Goal: Task Accomplishment & Management: Manage account settings

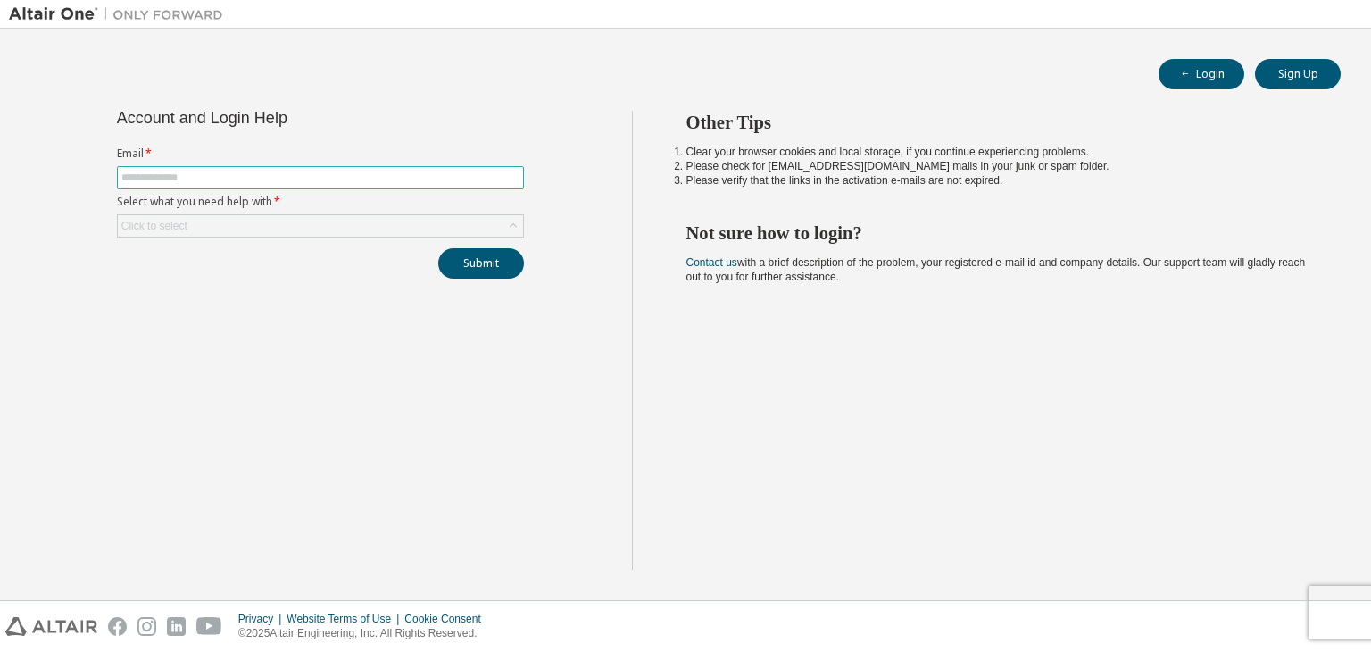
click at [470, 176] on input "text" at bounding box center [320, 177] width 398 height 14
type input "**********"
click at [331, 223] on div "Click to select" at bounding box center [320, 225] width 405 height 21
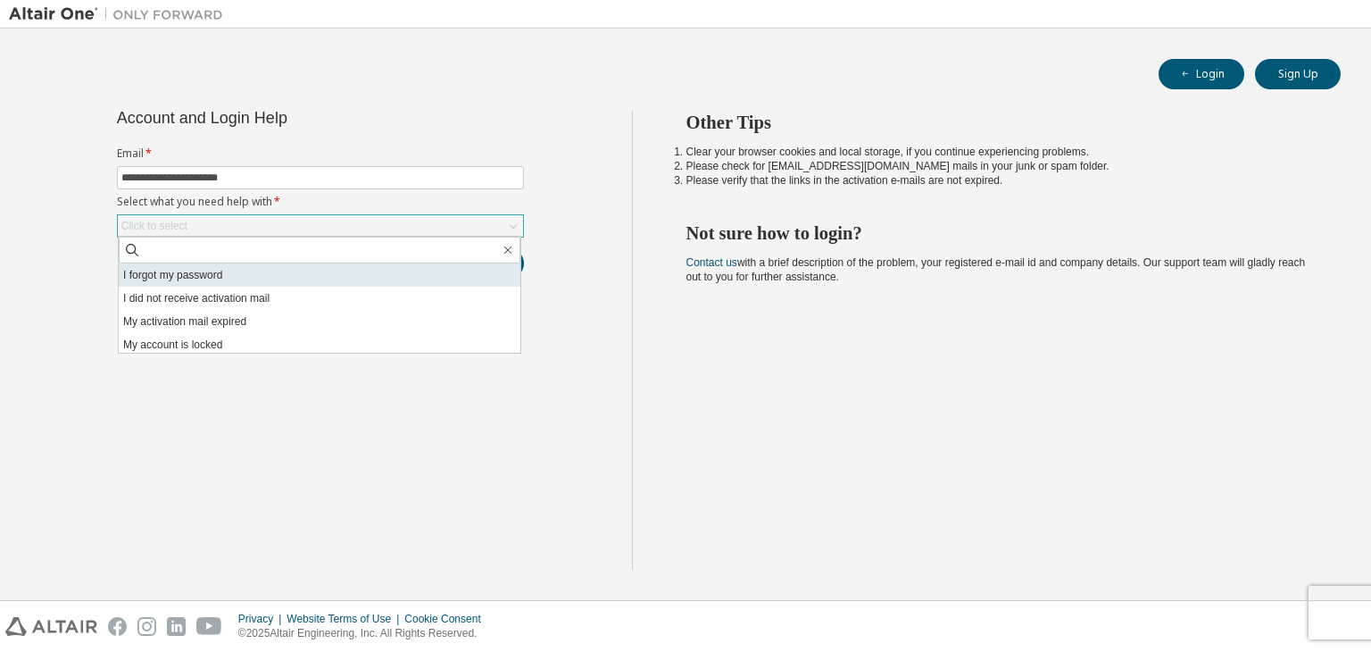
click at [320, 278] on li "I forgot my password" at bounding box center [320, 274] width 402 height 23
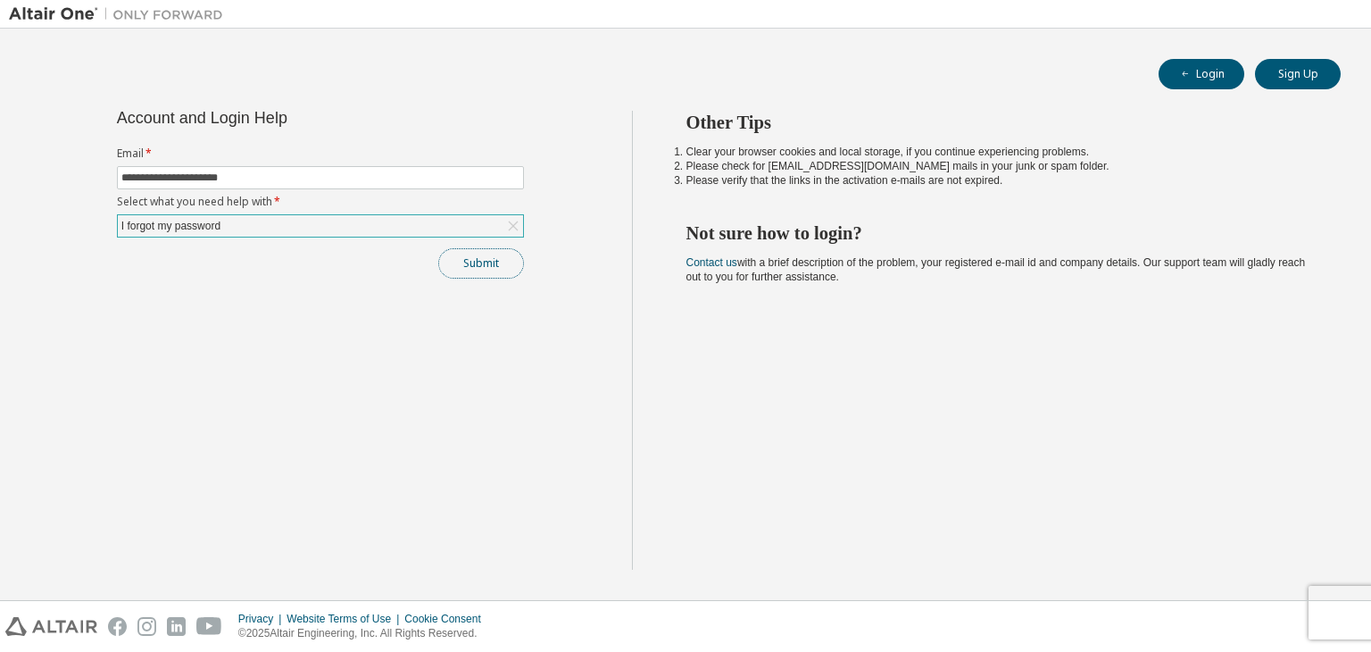
click at [478, 266] on button "Submit" at bounding box center [481, 263] width 86 height 30
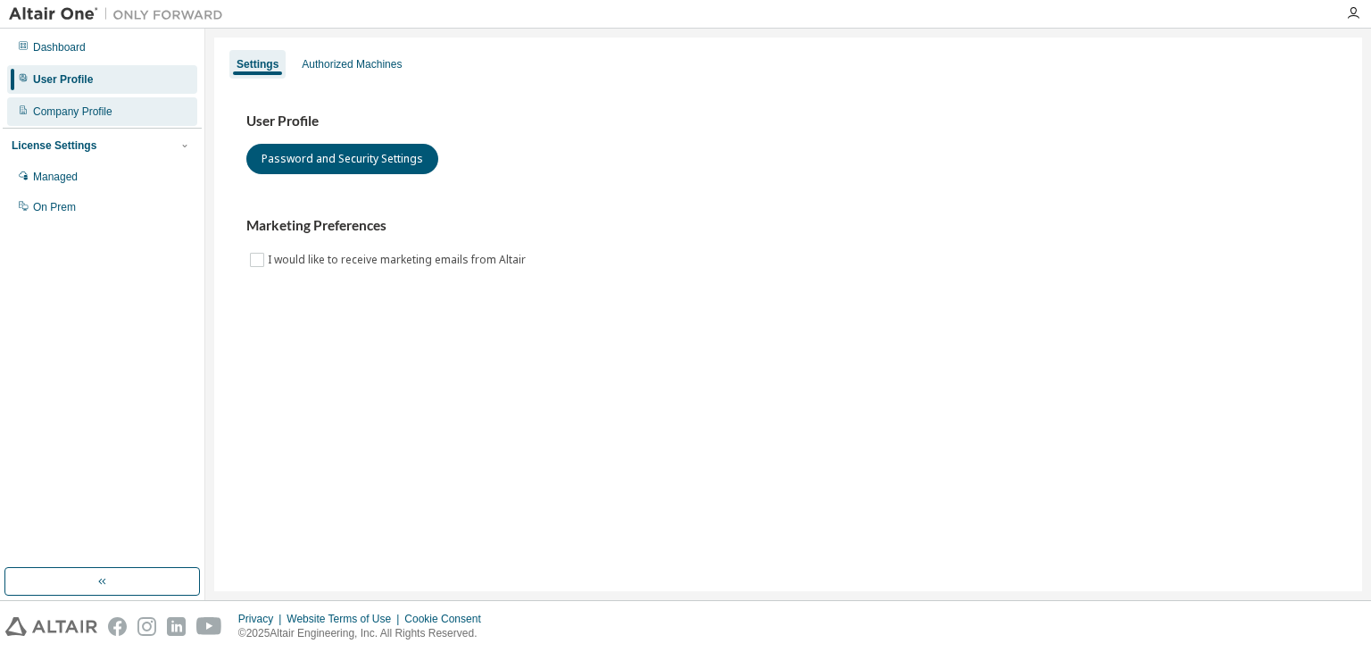
click at [94, 117] on div "Company Profile" at bounding box center [72, 111] width 79 height 14
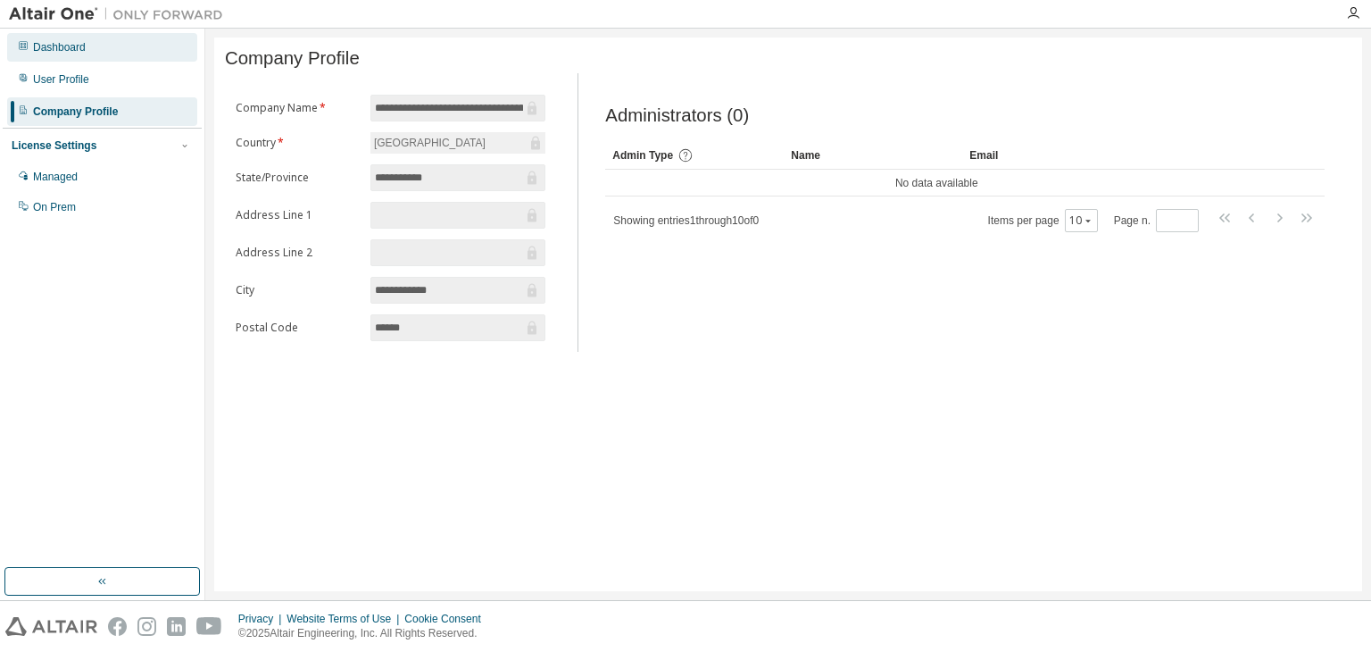
click at [121, 60] on div "Dashboard" at bounding box center [102, 47] width 190 height 29
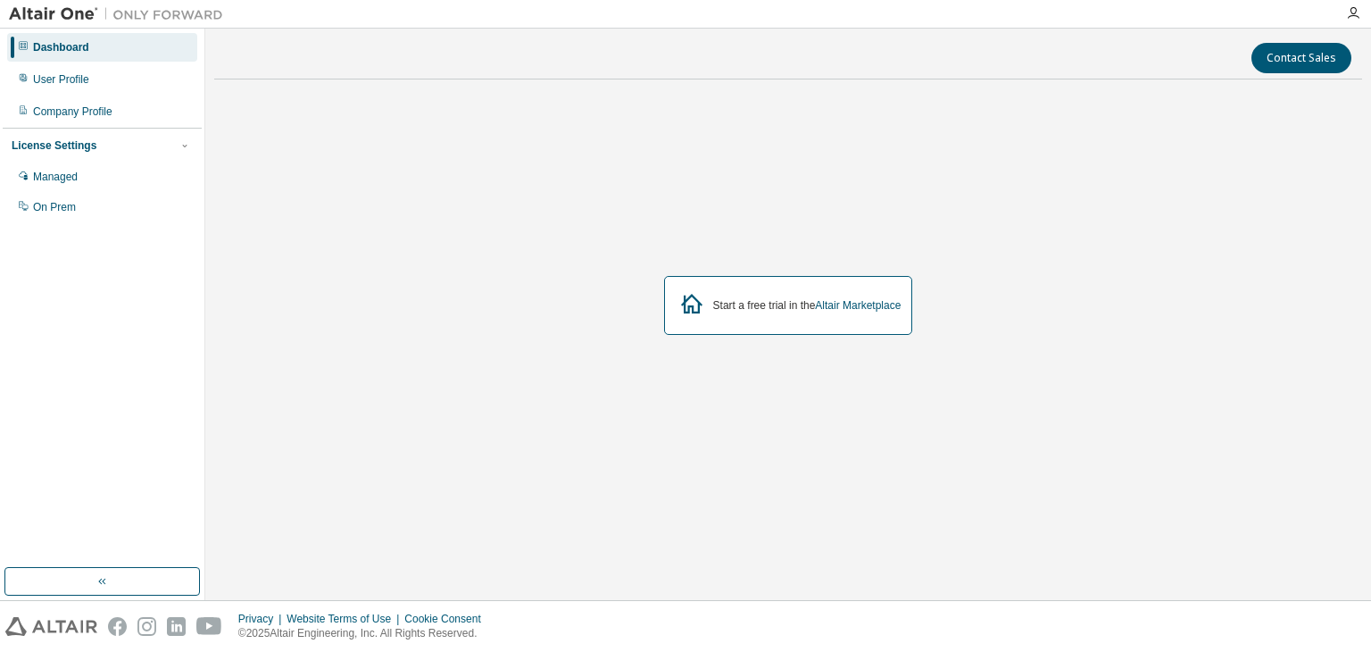
click at [640, 290] on div "Start a free trial in the Altair Marketplace" at bounding box center [788, 306] width 1148 height 424
